Goal: Information Seeking & Learning: Learn about a topic

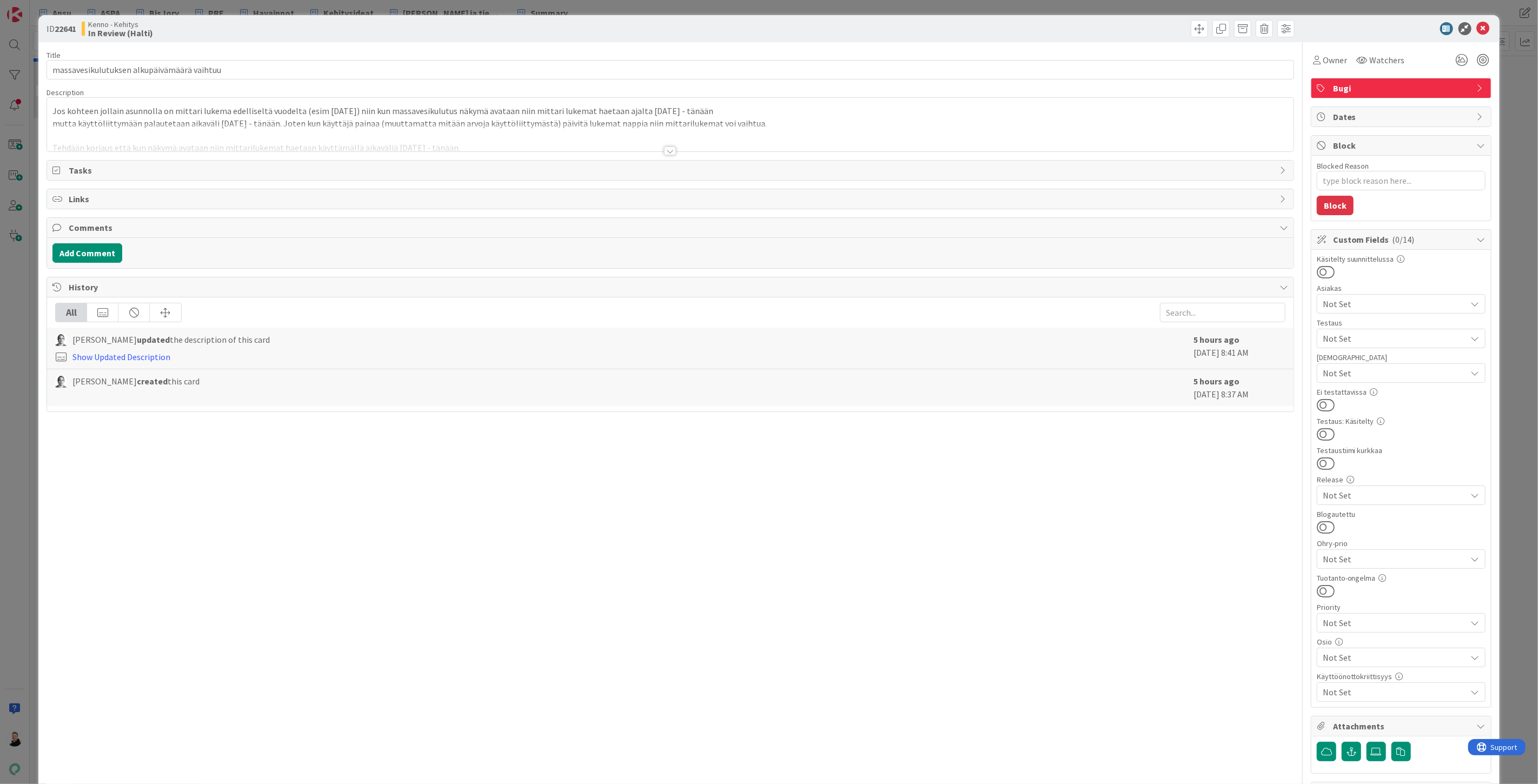
click at [669, 149] on div at bounding box center [670, 150] width 12 height 8
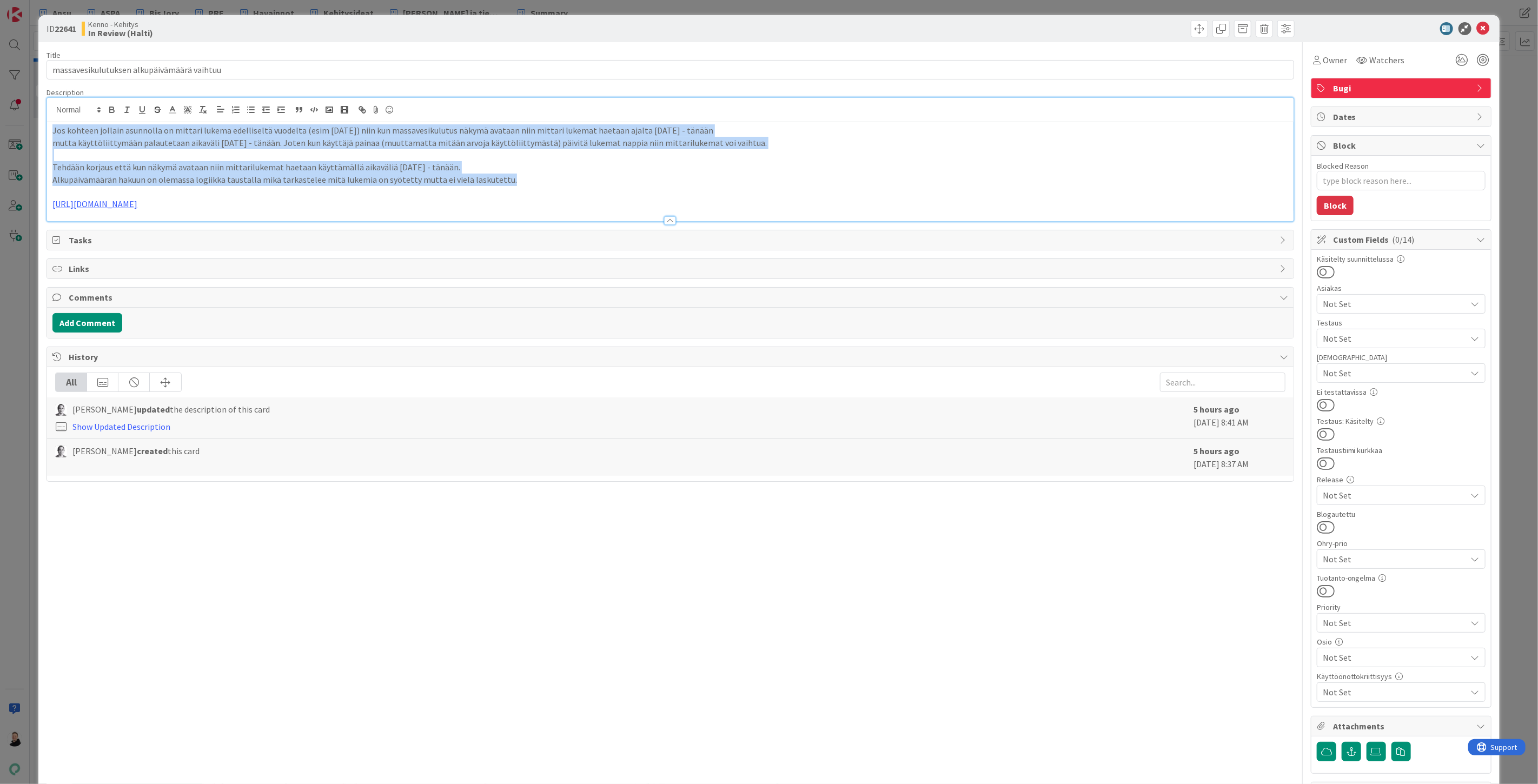
drag, startPoint x: 500, startPoint y: 179, endPoint x: 44, endPoint y: 123, distance: 459.4
click at [44, 123] on div "ID 22641 Kenno - Kehitys In Review (Halti) Title 42 / 128 massavesikulutuksen a…" at bounding box center [769, 427] width 1461 height 824
copy div "Jos kohteen jollain asunnolla on mittari lukema edelliseltä vuodelta (esim [DAT…"
click at [330, 175] on p "Alkupäivämäärän hakuun on olemassa logiikka taustalla mikä tarkastelee mitä luk…" at bounding box center [670, 179] width 1236 height 12
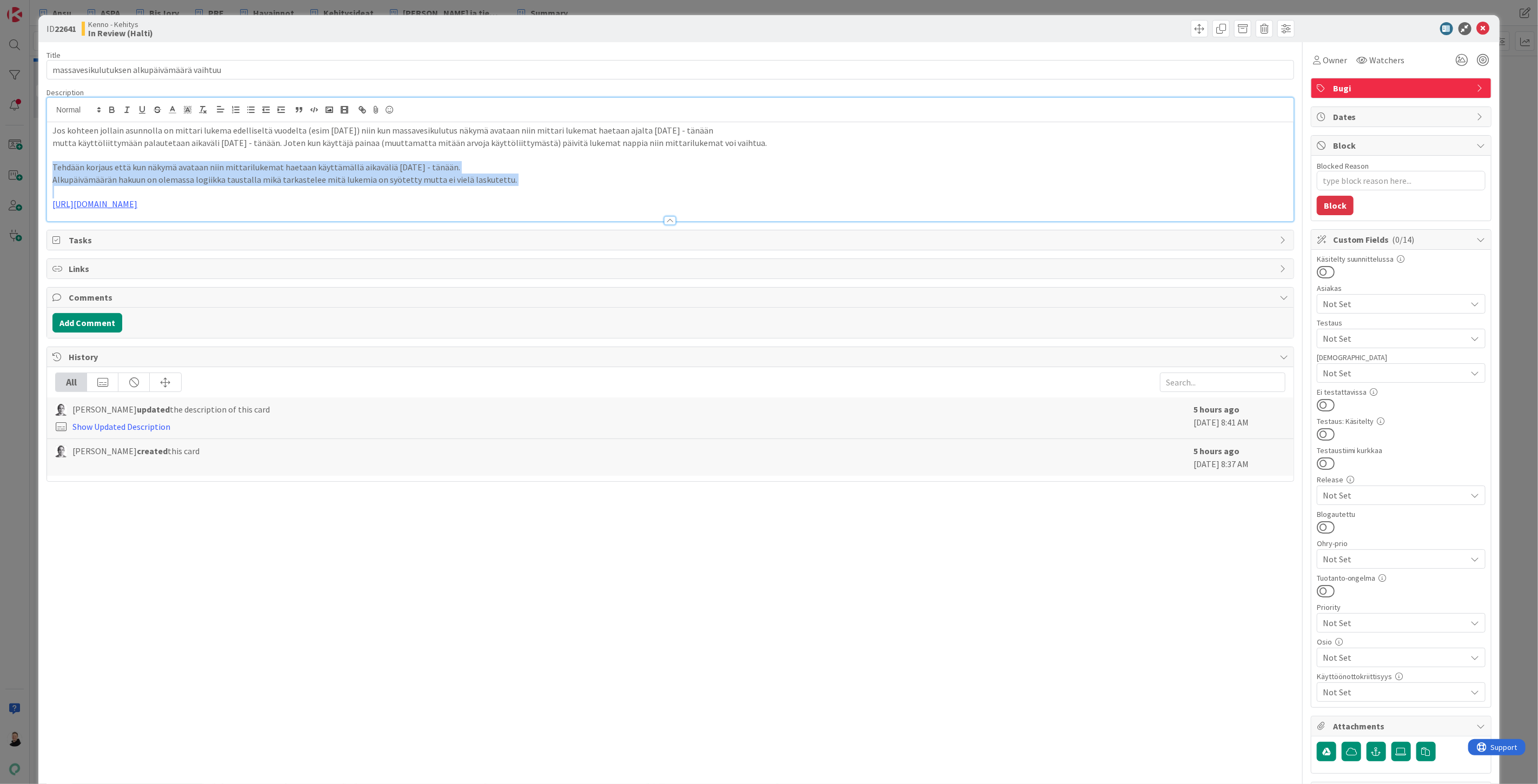
drag, startPoint x: 506, startPoint y: 185, endPoint x: 45, endPoint y: 169, distance: 461.3
click at [45, 169] on div "ID 22641 Kenno - Kehitys In Review (Halti) Title 42 / 128 massavesikulutuksen a…" at bounding box center [769, 427] width 1461 height 824
click at [482, 179] on p "Alkupäivämäärän hakuun on olemassa logiikka taustalla mikä tarkastelee mitä luk…" at bounding box center [670, 179] width 1236 height 12
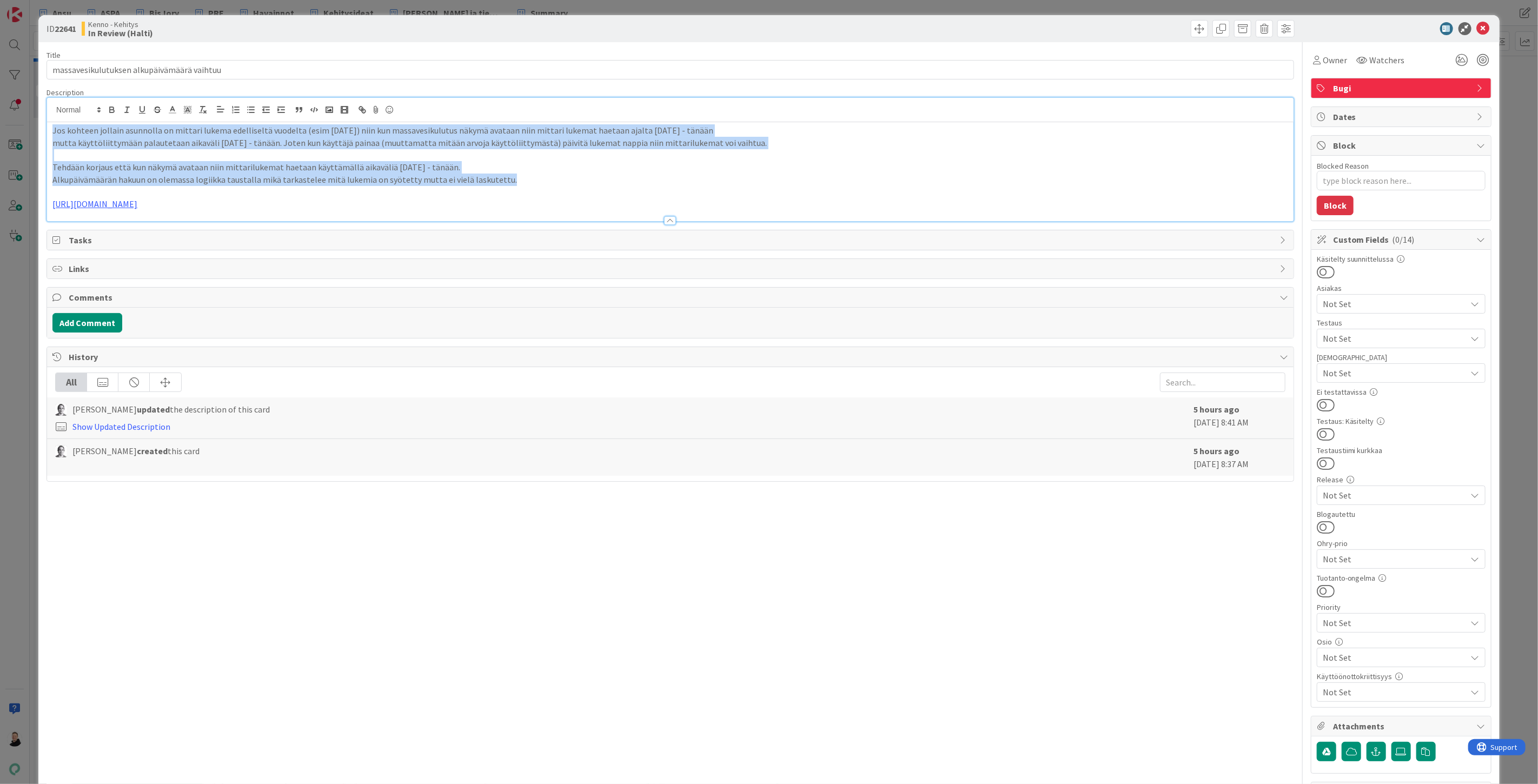
drag, startPoint x: 445, startPoint y: 177, endPoint x: 39, endPoint y: 132, distance: 408.5
click at [39, 132] on div "ID 22641 Kenno - Kehitys In Review (Halti) Title 42 / 128 massavesikulutuksen a…" at bounding box center [769, 427] width 1461 height 824
copy div "Jos kohteen jollain asunnolla on mittari lukema edelliseltä vuodelta (esim [DAT…"
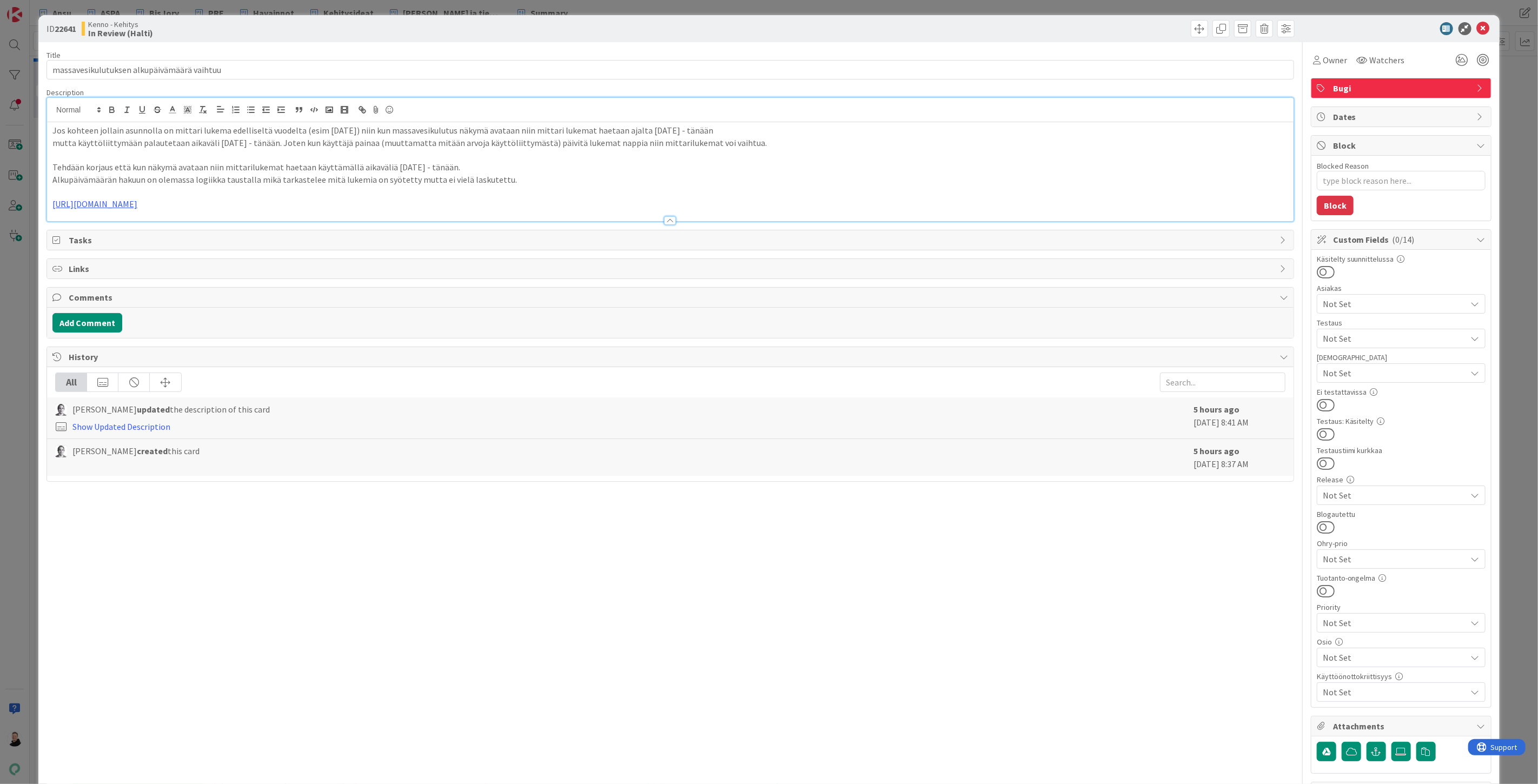
click at [509, 192] on p at bounding box center [670, 192] width 1236 height 12
drag, startPoint x: 500, startPoint y: 181, endPoint x: 130, endPoint y: 146, distance: 371.7
click at [132, 148] on div "Jos kohteen jollain asunnolla on mittari lukema edelliseltä vuodelta (esim [DAT…" at bounding box center [670, 171] width 1247 height 99
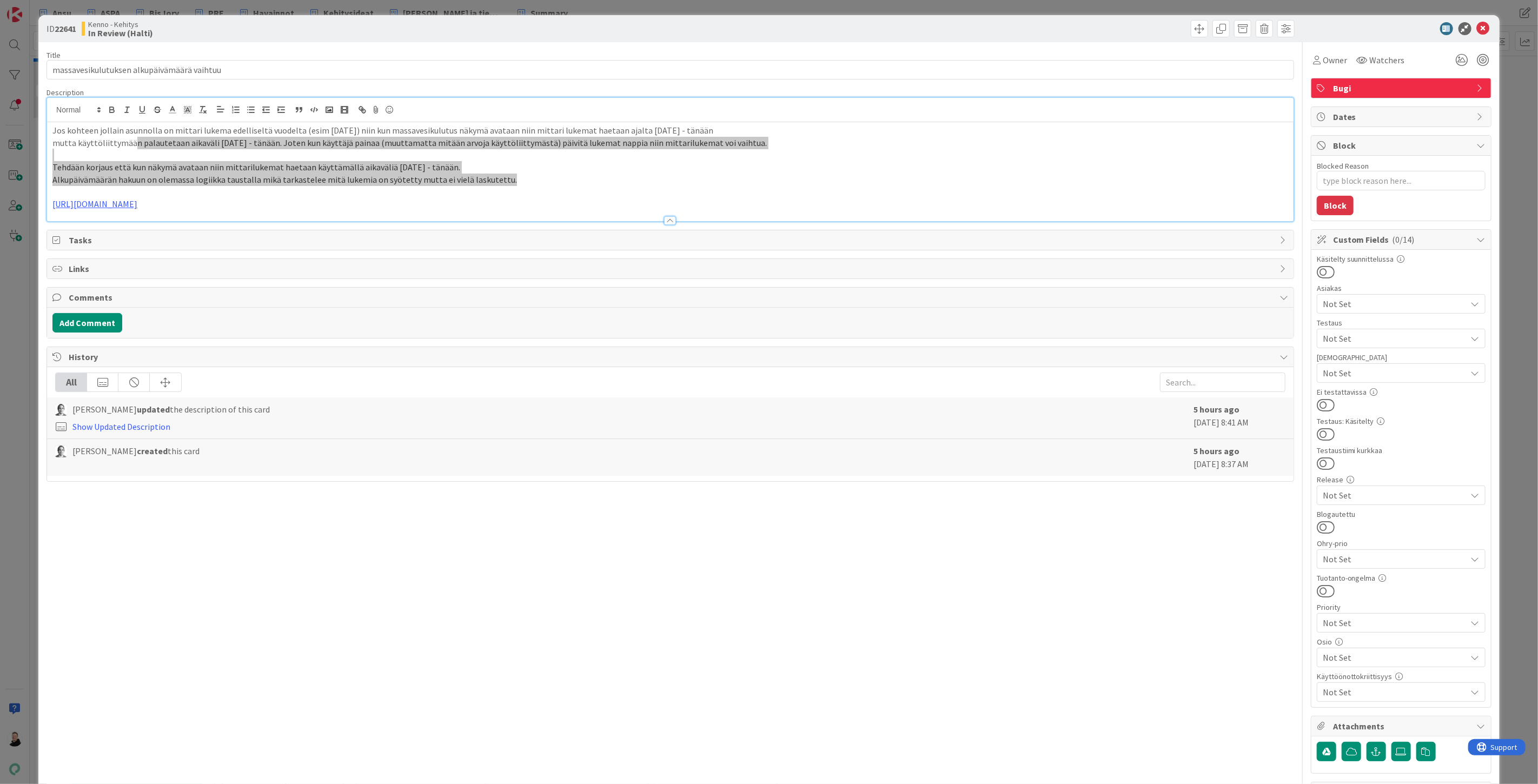
type textarea "x"
